Goal: Information Seeking & Learning: Learn about a topic

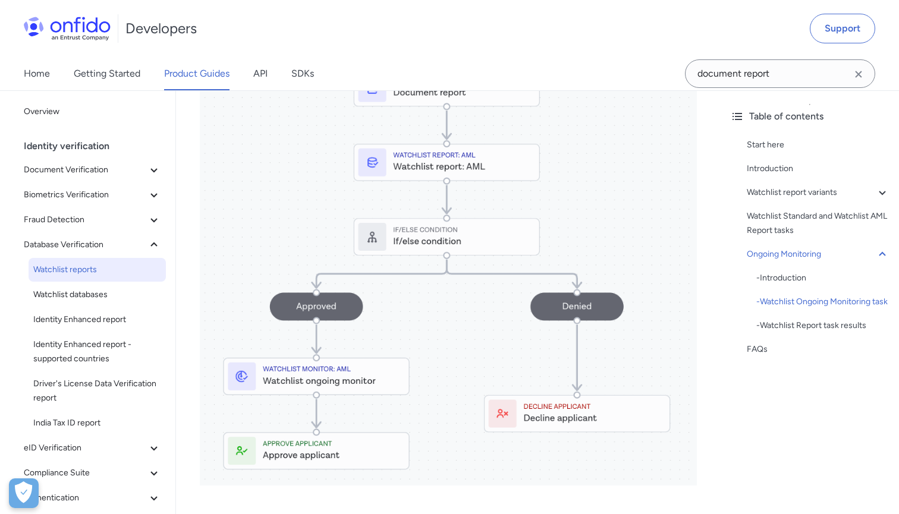
scroll to position [2434, 0]
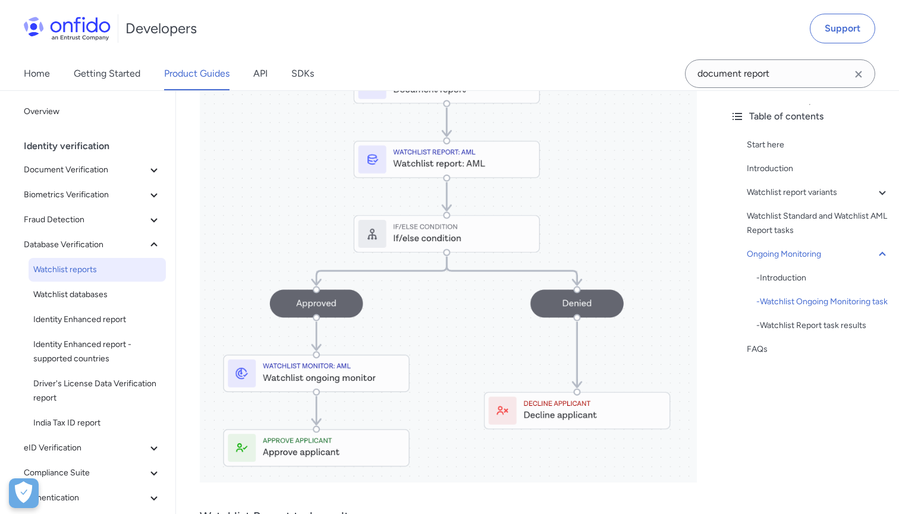
click at [139, 1] on div "Developers Support" at bounding box center [449, 28] width 899 height 57
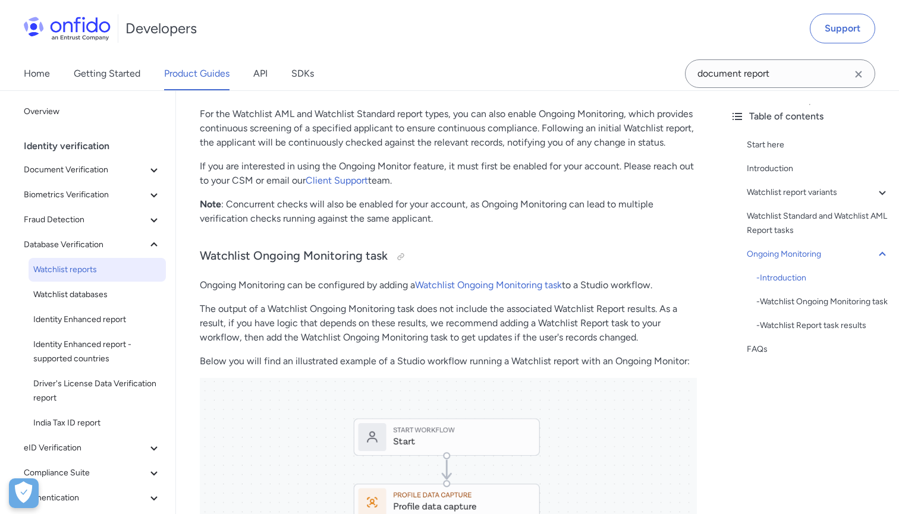
scroll to position [1847, 0]
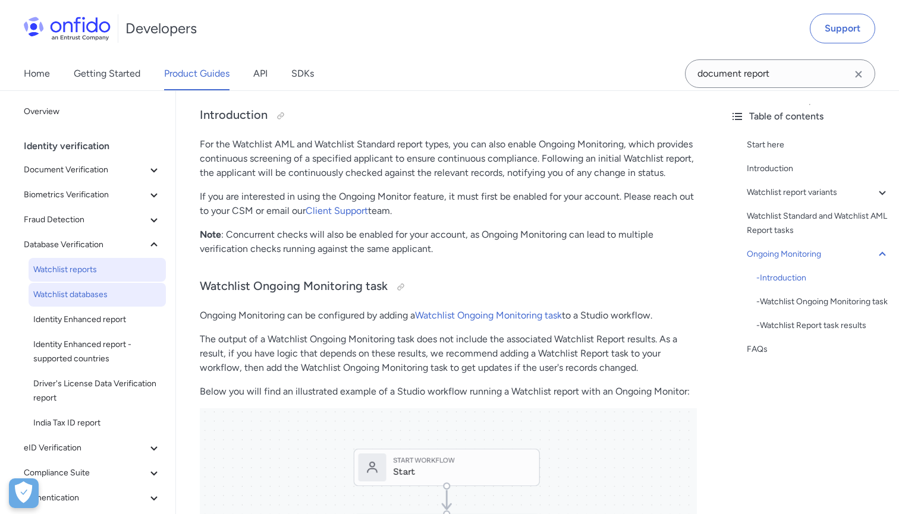
click at [93, 305] on link "Watchlist databases" at bounding box center [97, 295] width 137 height 24
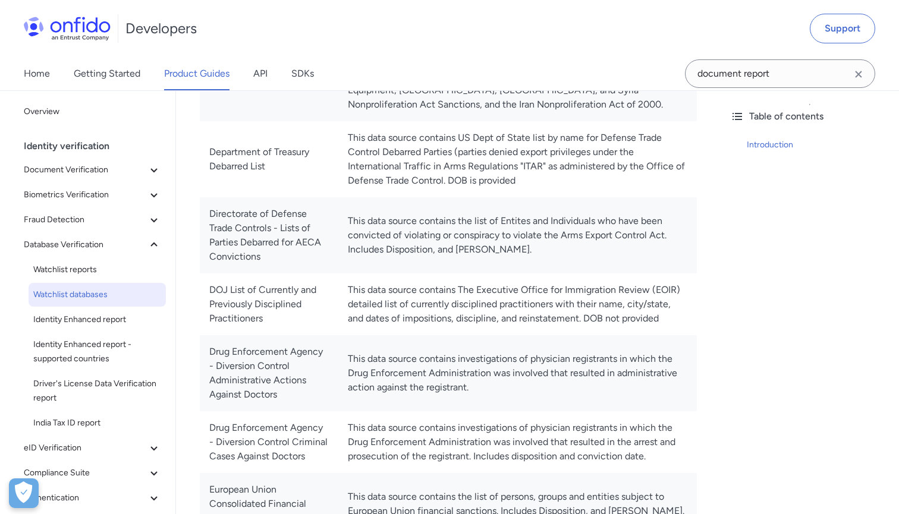
scroll to position [1891, 0]
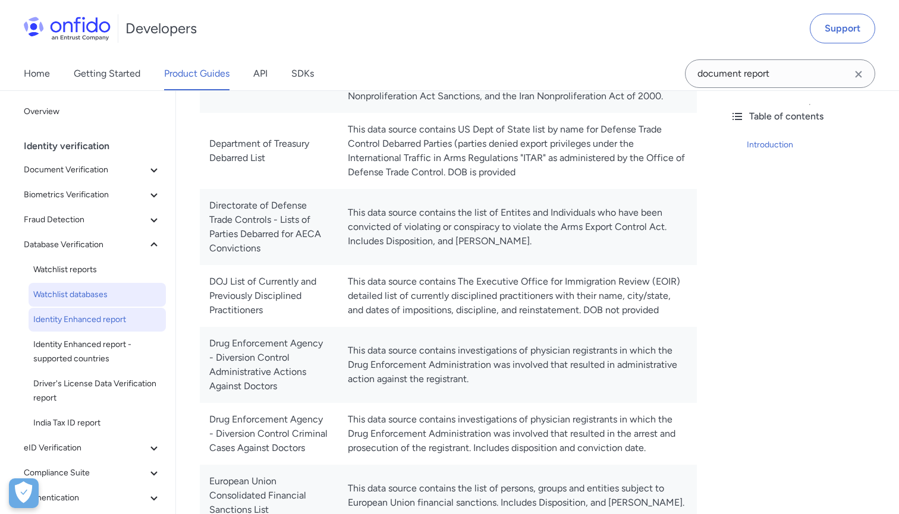
click at [115, 322] on span "Identity Enhanced report" at bounding box center [97, 320] width 128 height 14
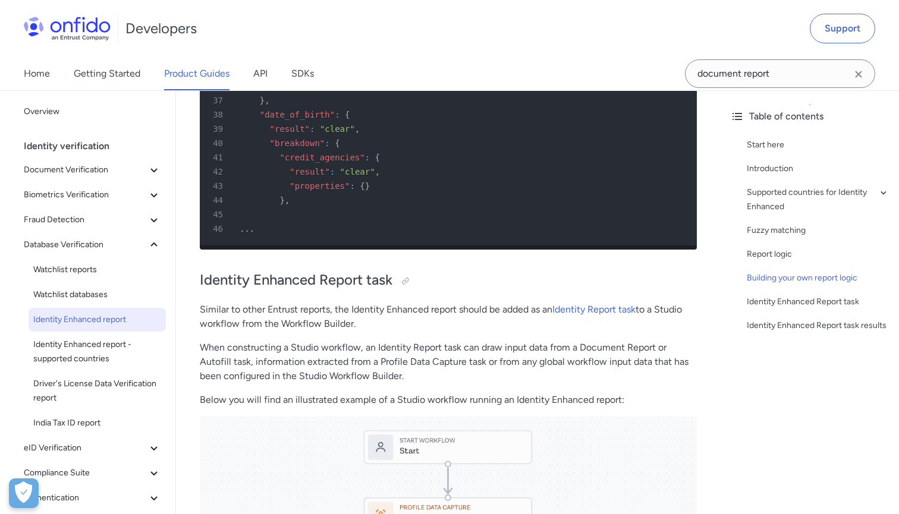
scroll to position [3244, 0]
click at [118, 364] on span "Identity Enhanced report - supported countries" at bounding box center [97, 352] width 128 height 29
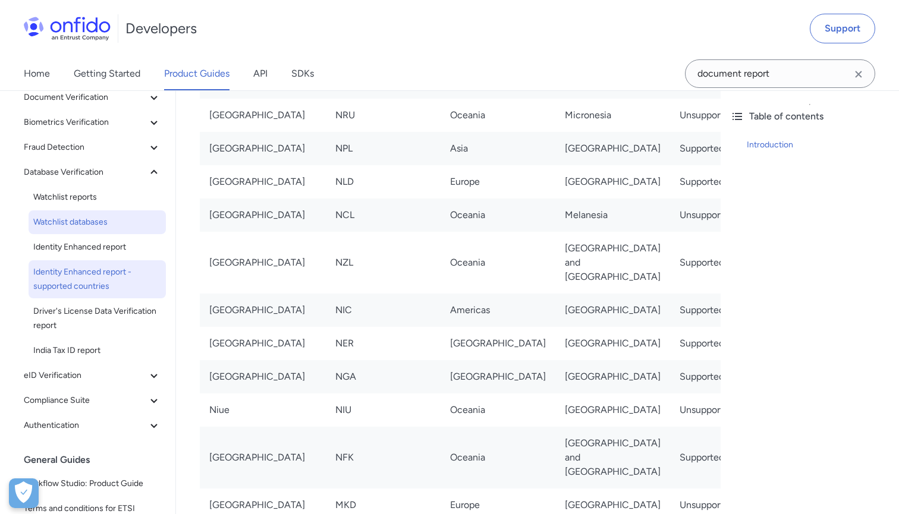
scroll to position [99, 0]
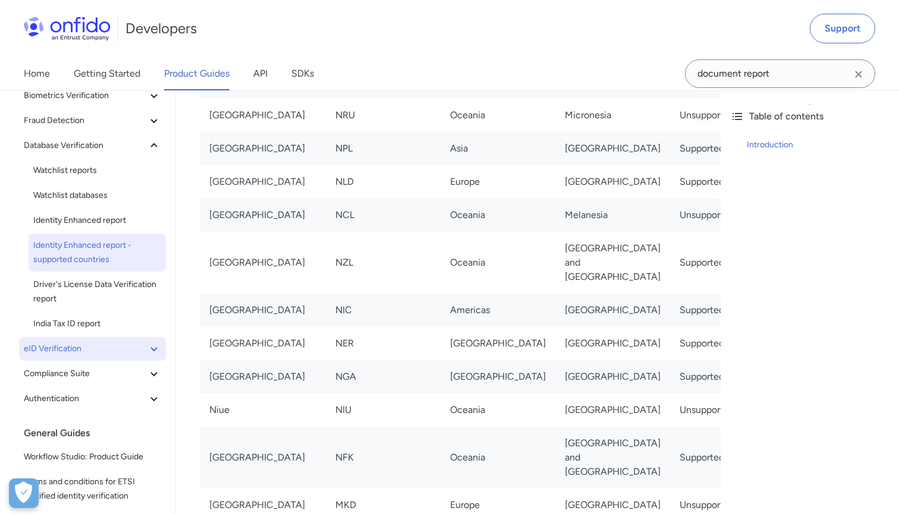
click at [159, 350] on icon at bounding box center [154, 349] width 14 height 14
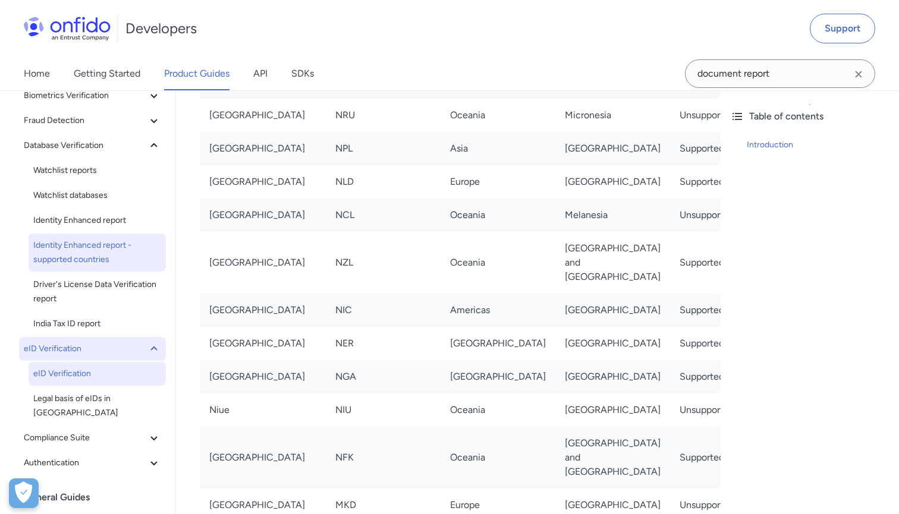
click at [130, 376] on span "eID Verification" at bounding box center [97, 374] width 128 height 14
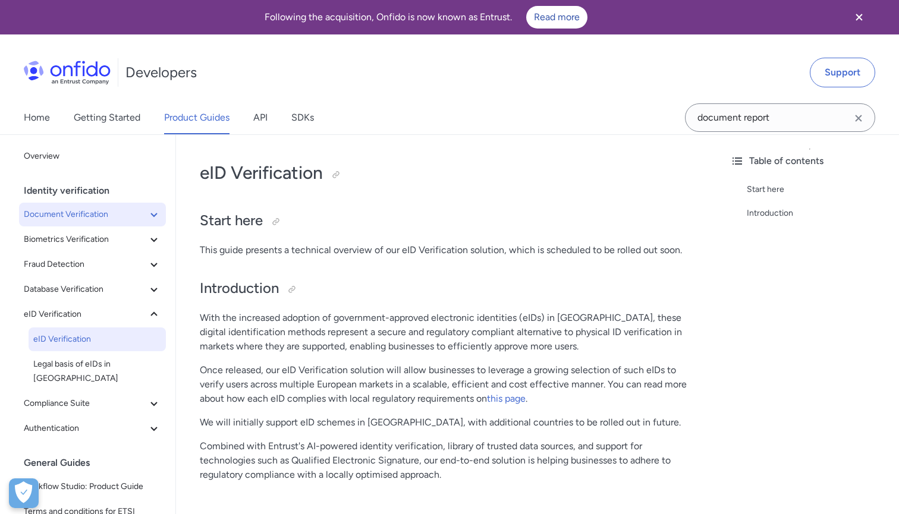
click at [148, 214] on icon at bounding box center [154, 215] width 14 height 14
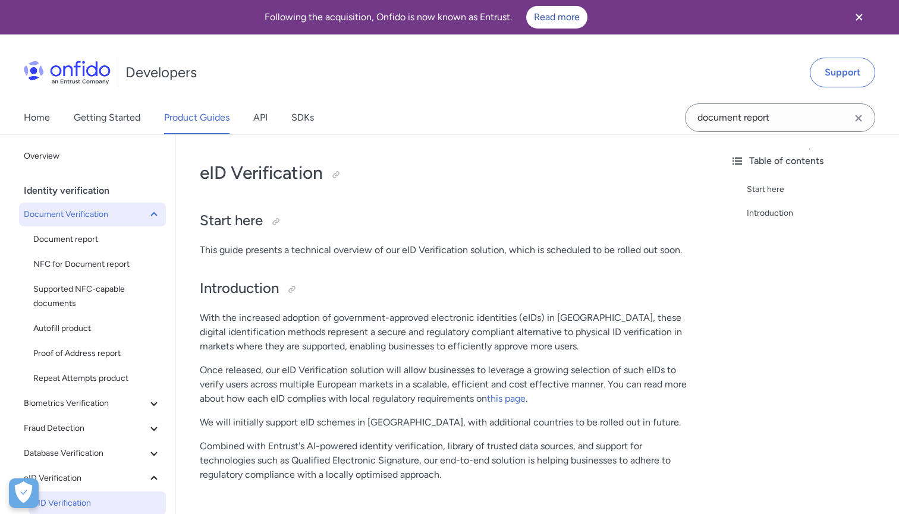
click at [147, 212] on icon at bounding box center [154, 215] width 14 height 14
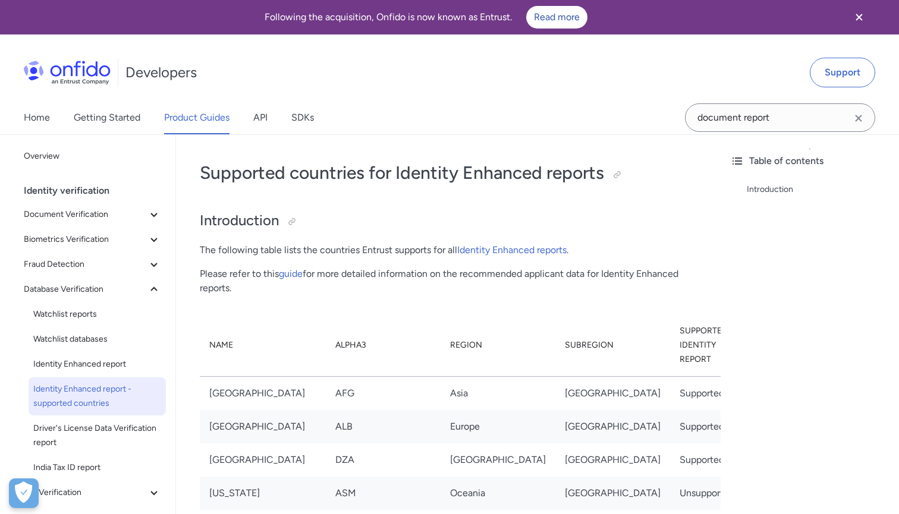
scroll to position [5669, 0]
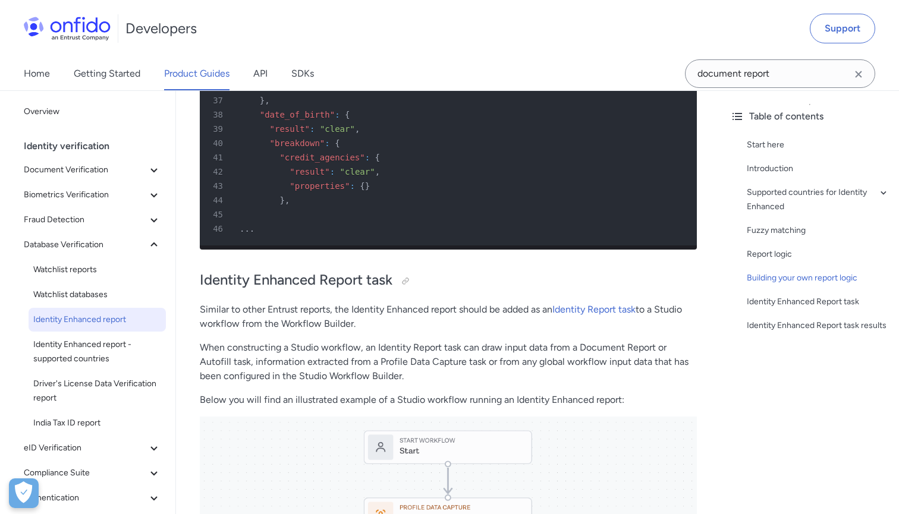
scroll to position [1891, 0]
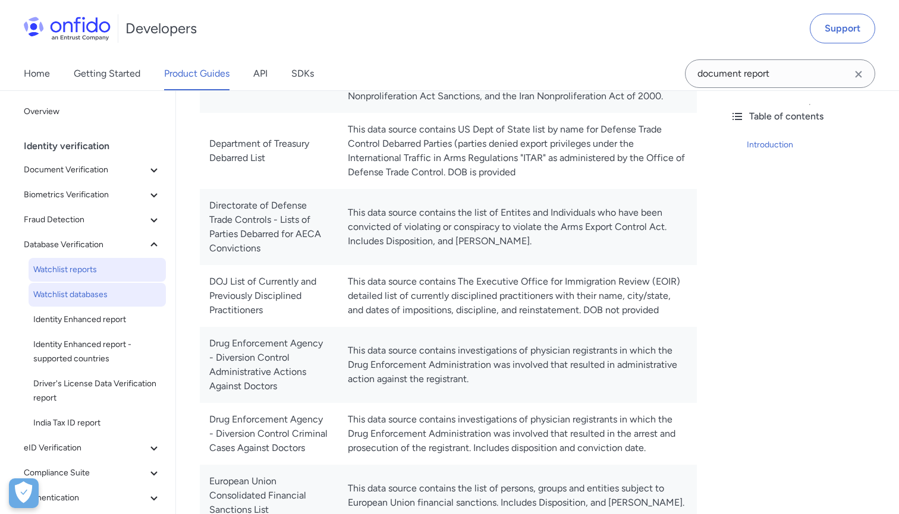
click at [86, 277] on link "Watchlist reports" at bounding box center [97, 270] width 137 height 24
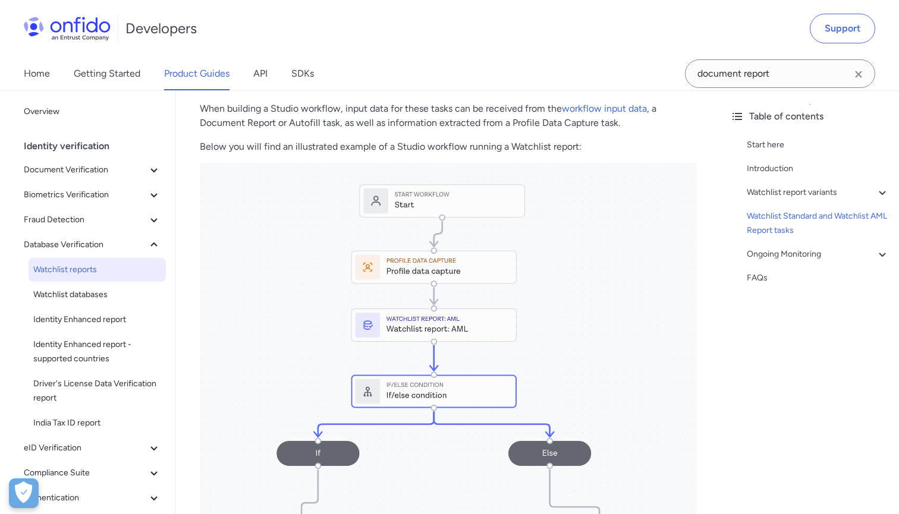
scroll to position [1273, 0]
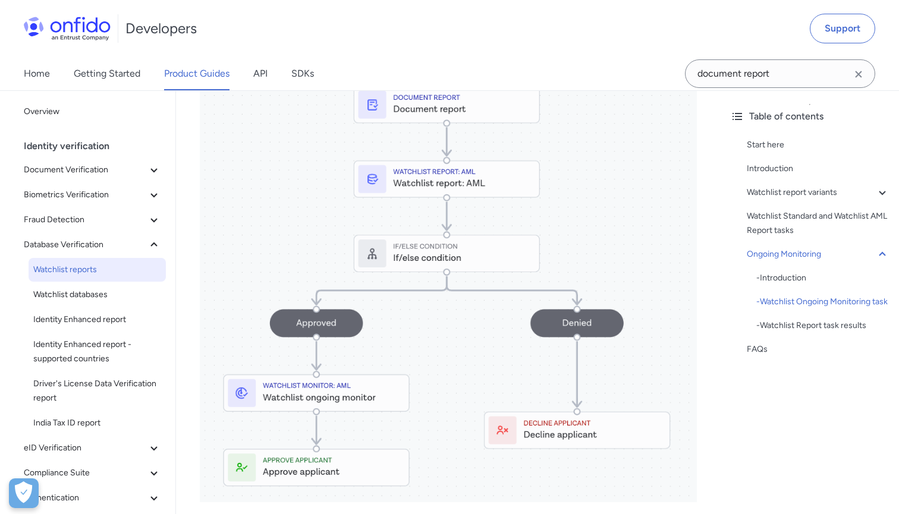
scroll to position [2415, 0]
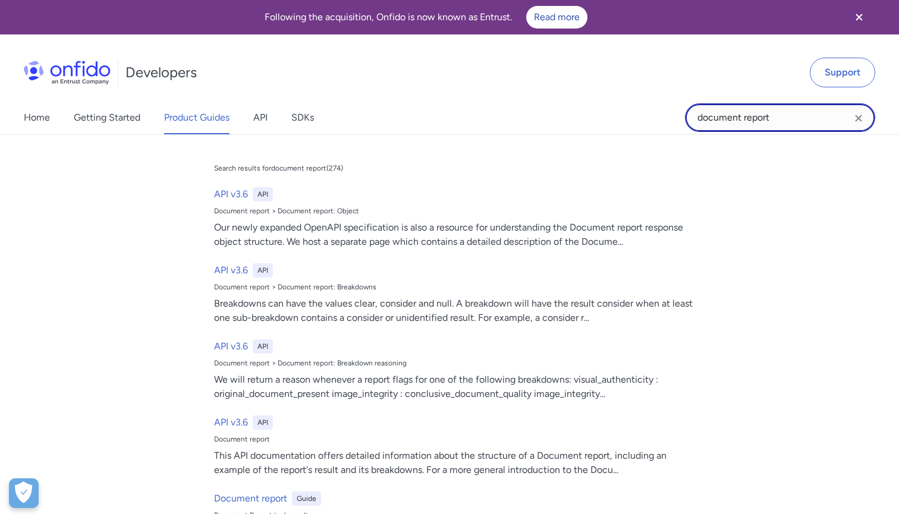
click at [792, 115] on input "document report" at bounding box center [780, 117] width 190 height 29
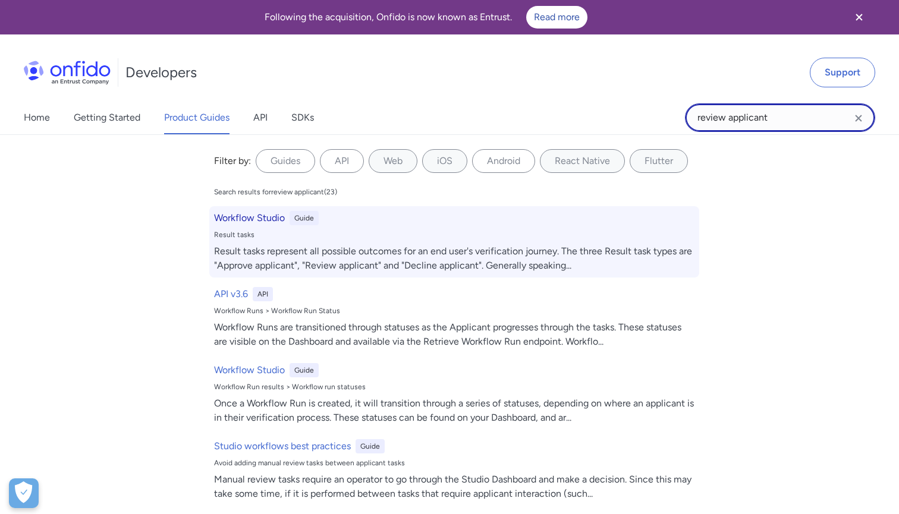
type input "review applicant"
click at [530, 262] on div "Result tasks represent all possible outcomes for an end user's verification jou…" at bounding box center [454, 258] width 481 height 29
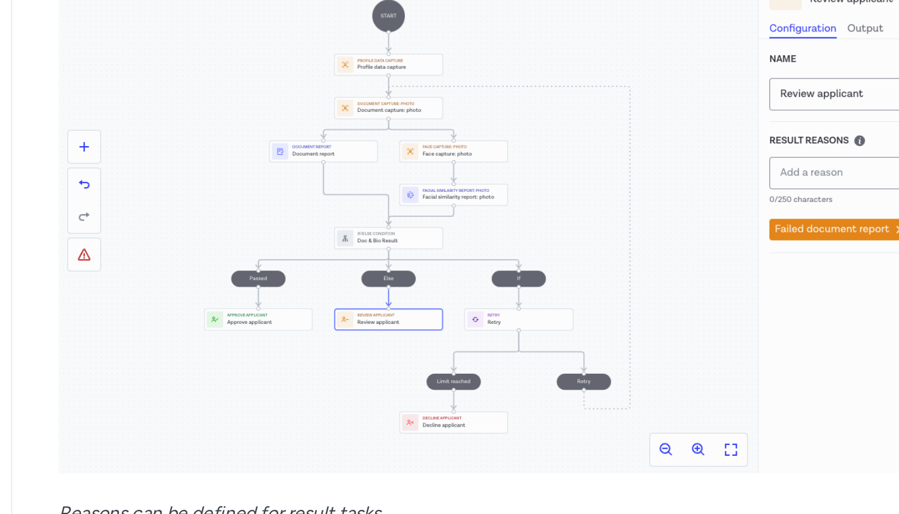
scroll to position [22146, 0]
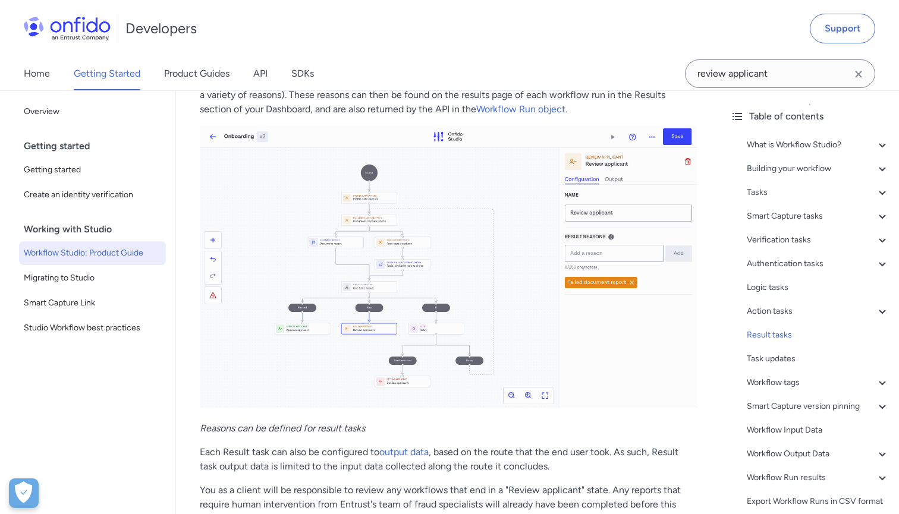
click at [170, 2] on div "Developers Support" at bounding box center [449, 28] width 899 height 57
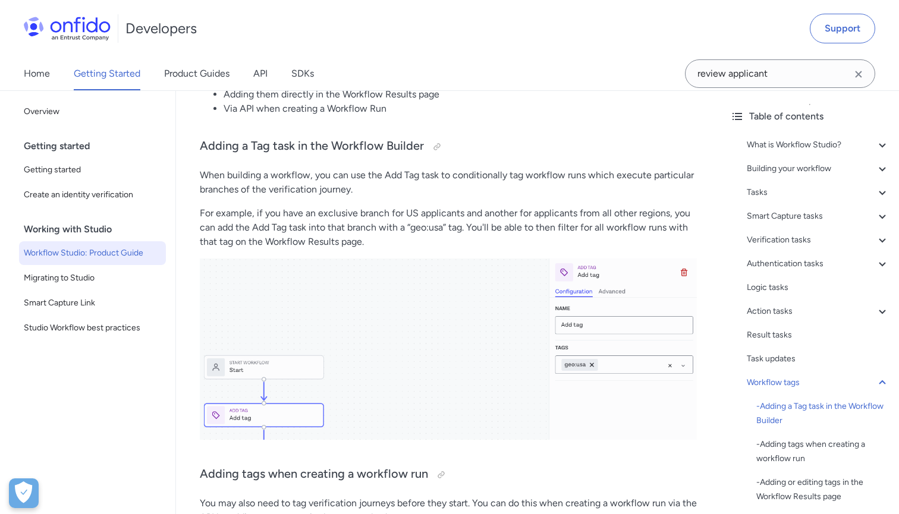
scroll to position [23361, 0]
